Goal: Complete application form: Complete application form

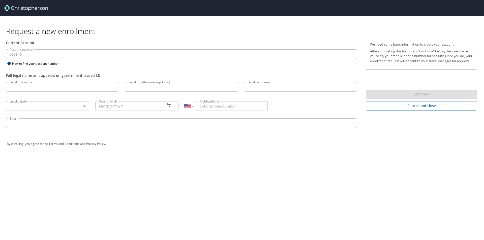
select select "US"
click at [48, 88] on input "Legal first name" at bounding box center [62, 87] width 113 height 10
type input "[PERSON_NAME]"
type input "Casa"
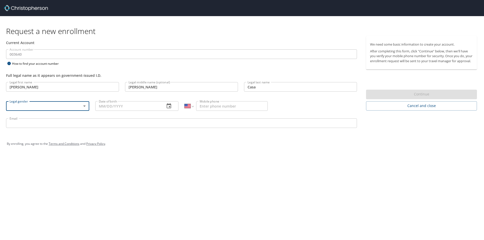
click at [69, 107] on body "Request a new enrollment Current Account Account number 003640 Account number H…" at bounding box center [242, 120] width 484 height 240
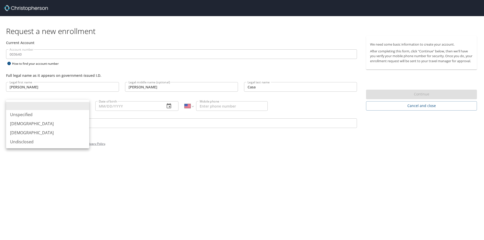
click at [59, 122] on li "[DEMOGRAPHIC_DATA]" at bounding box center [47, 123] width 83 height 9
type input "[DEMOGRAPHIC_DATA]"
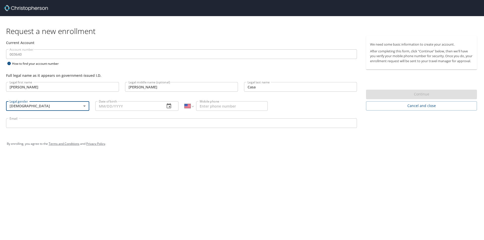
click at [145, 108] on input "Date of birth" at bounding box center [128, 106] width 66 height 10
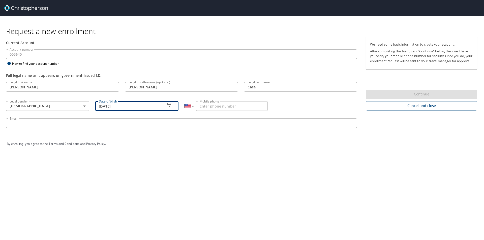
type input "[DATE]"
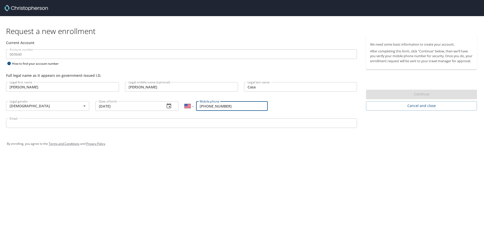
type input "[PHONE_NUMBER]"
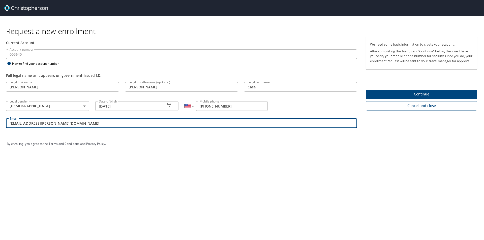
type input "[EMAIL_ADDRESS][PERSON_NAME][DOMAIN_NAME]"
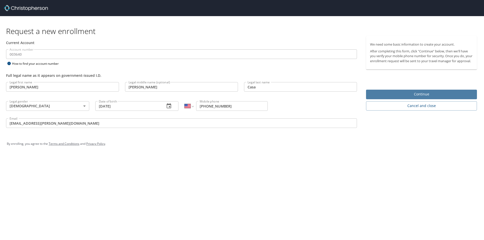
click at [417, 98] on span "Continue" at bounding box center [421, 94] width 103 height 6
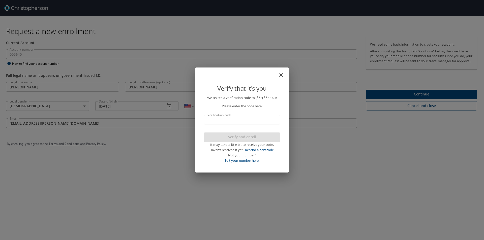
click at [261, 123] on input "Verification code" at bounding box center [242, 120] width 76 height 10
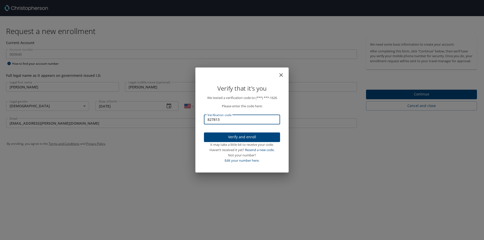
type input "827813"
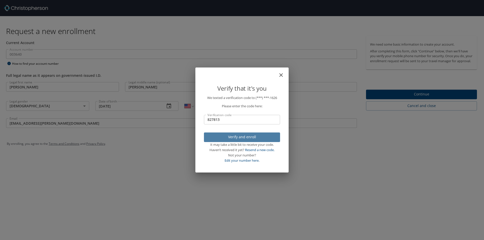
click at [255, 136] on span "Verify and enroll" at bounding box center [242, 137] width 68 height 6
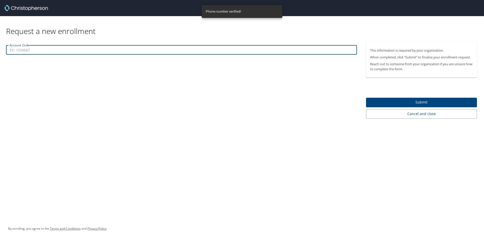
click at [51, 53] on input "Account Code" at bounding box center [181, 50] width 351 height 10
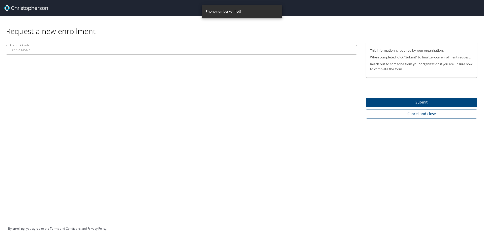
click at [94, 51] on input "Account Code" at bounding box center [181, 50] width 351 height 10
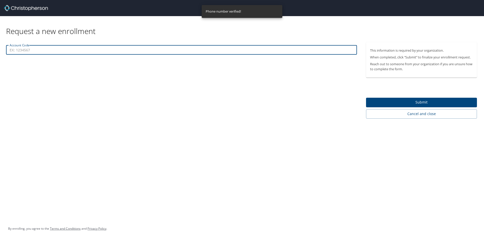
paste input "003640"
type input "003640"
click at [439, 102] on span "Submit" at bounding box center [421, 102] width 103 height 6
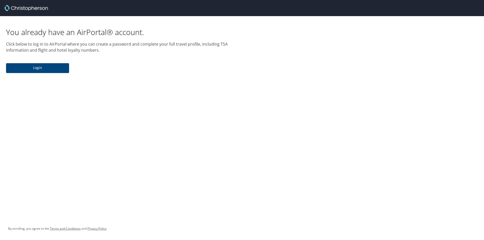
click at [33, 69] on span "Login" at bounding box center [37, 68] width 55 height 6
